Goal: Navigation & Orientation: Find specific page/section

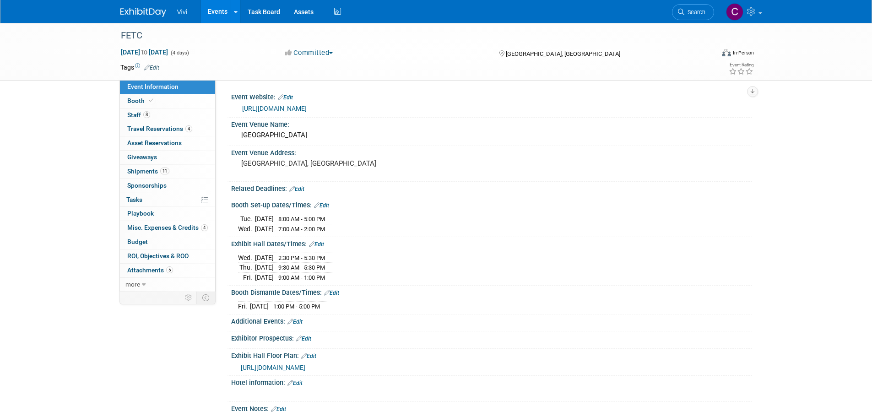
click at [210, 18] on link "Events" at bounding box center [217, 11] width 33 height 23
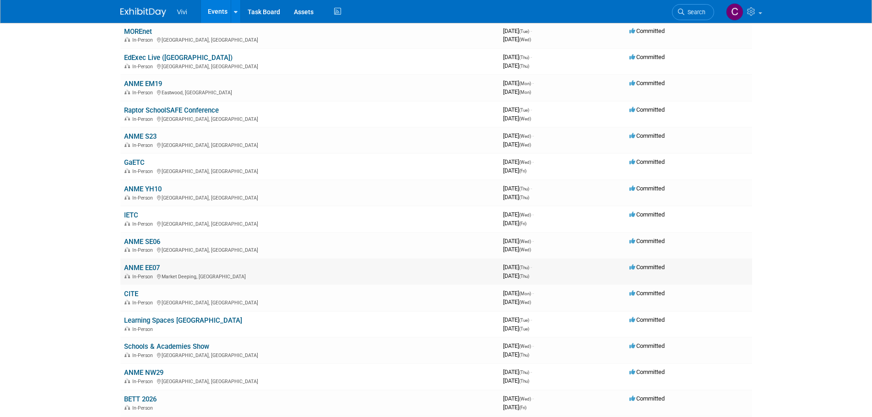
scroll to position [137, 0]
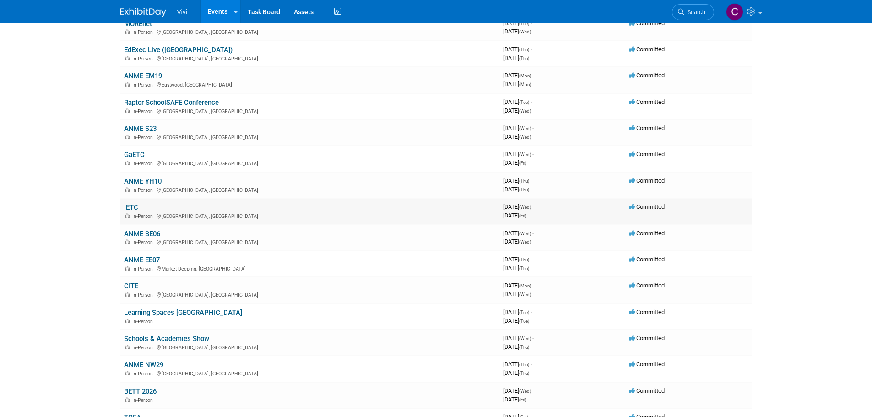
click at [128, 204] on link "IETC" at bounding box center [131, 207] width 14 height 8
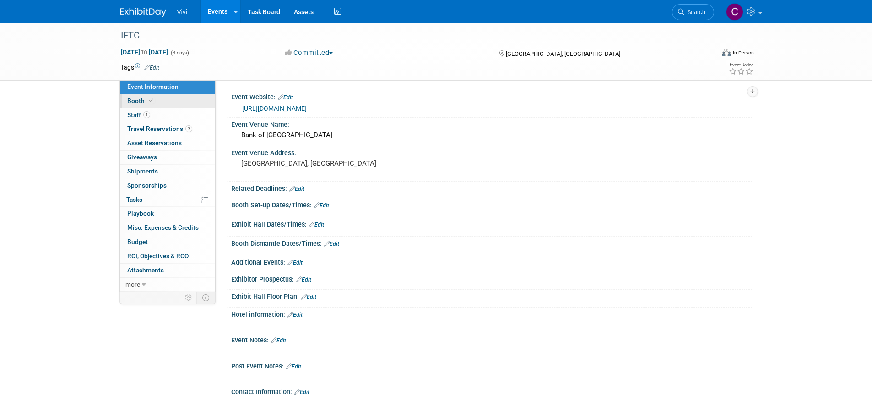
click at [158, 101] on link "Booth" at bounding box center [167, 101] width 95 height 14
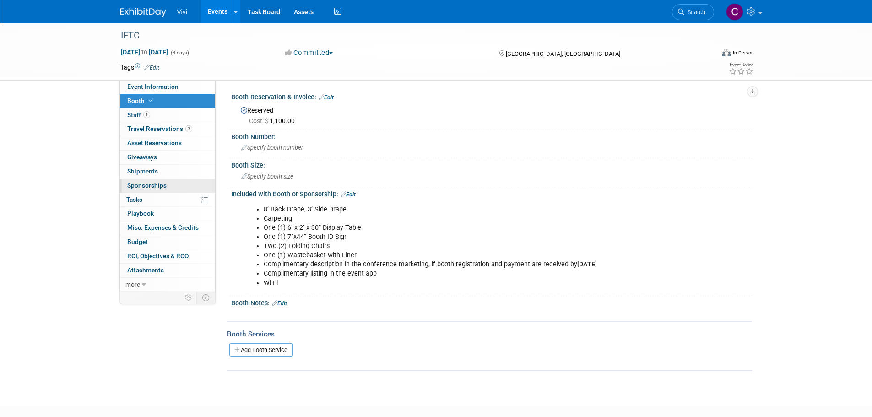
click at [157, 180] on link "0 Sponsorships 0" at bounding box center [167, 186] width 95 height 14
